Goal: Information Seeking & Learning: Learn about a topic

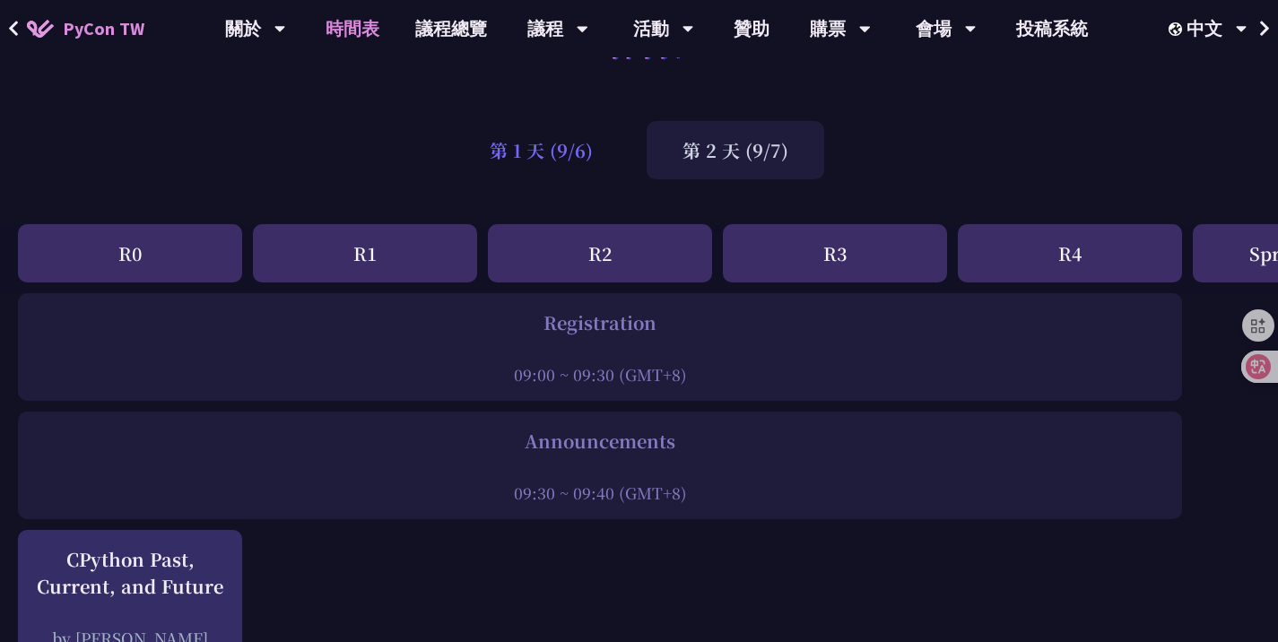
scroll to position [70, 0]
click at [532, 177] on div "第 1 天 (9/6)" at bounding box center [541, 152] width 175 height 58
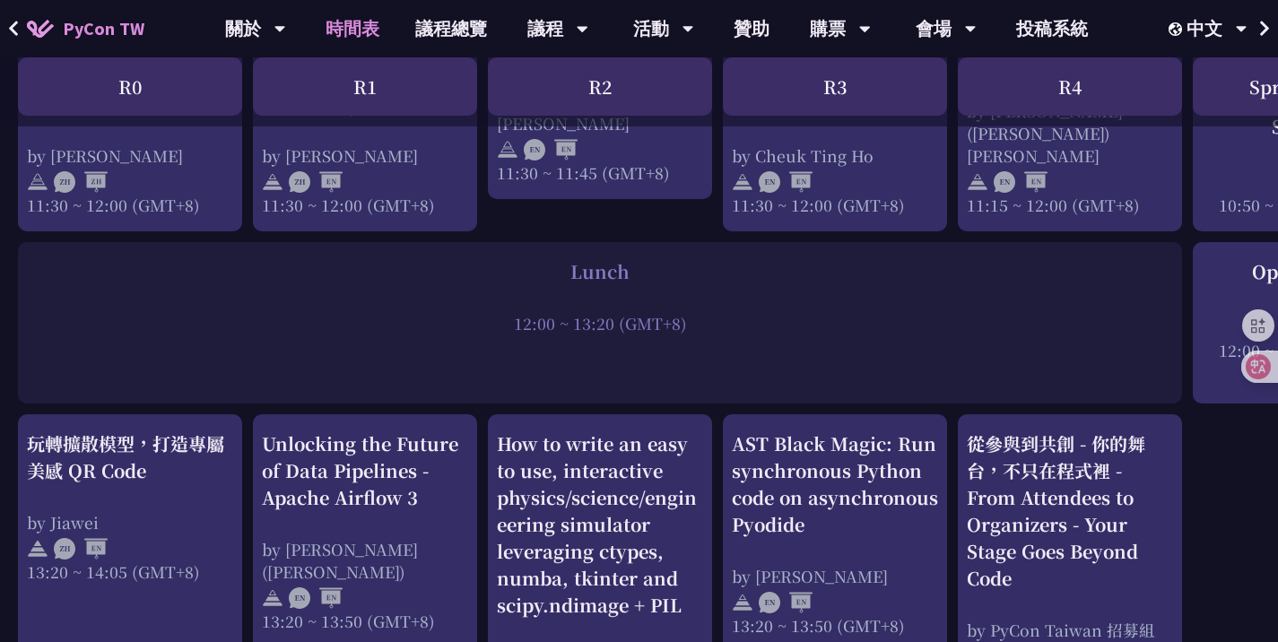
scroll to position [1367, 0]
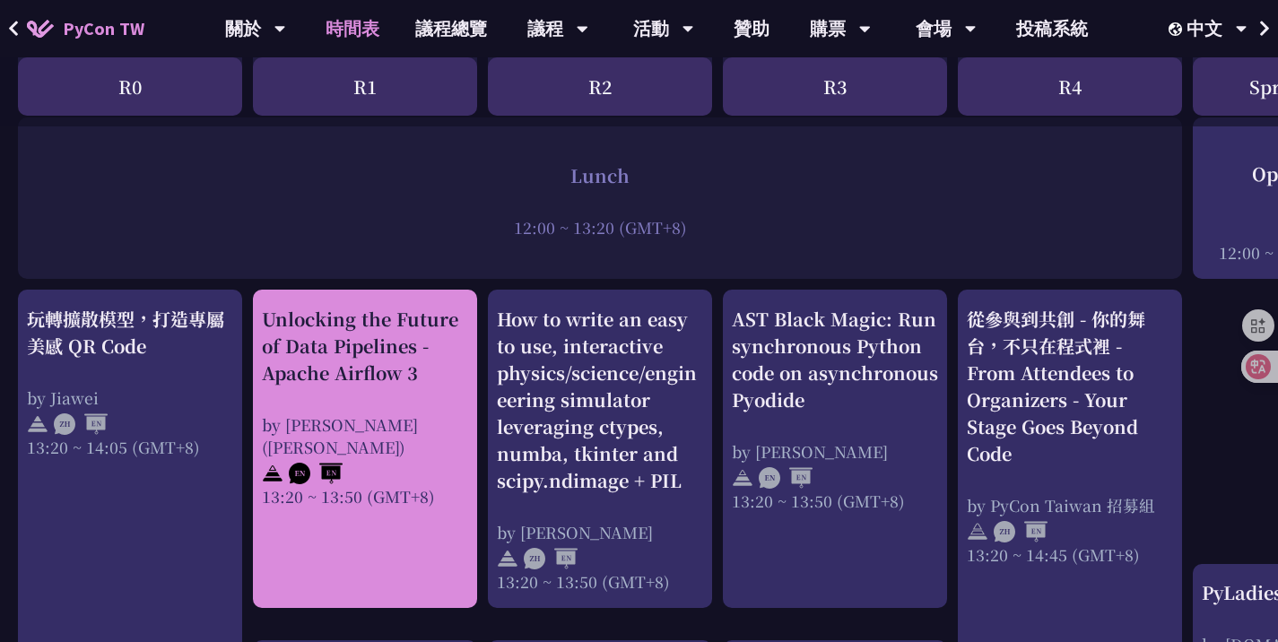
click at [351, 361] on div "Unlocking the Future of Data Pipelines - Apache Airflow 3" at bounding box center [365, 346] width 206 height 81
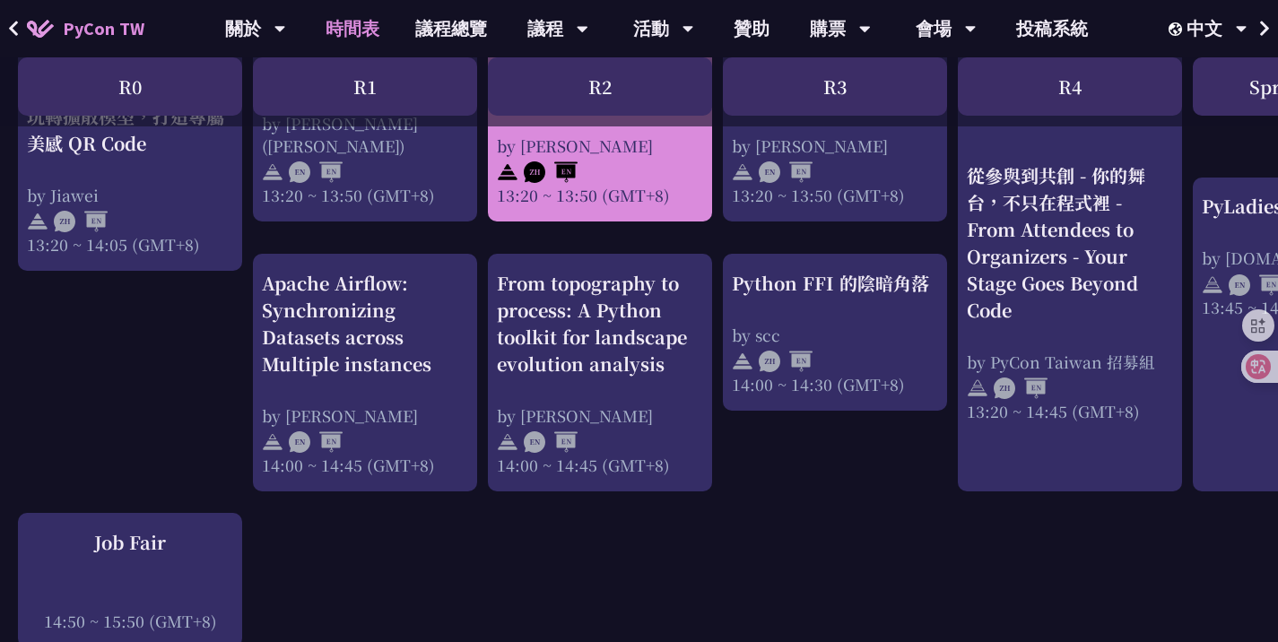
scroll to position [1734, 0]
